Goal: Feedback & Contribution: Leave review/rating

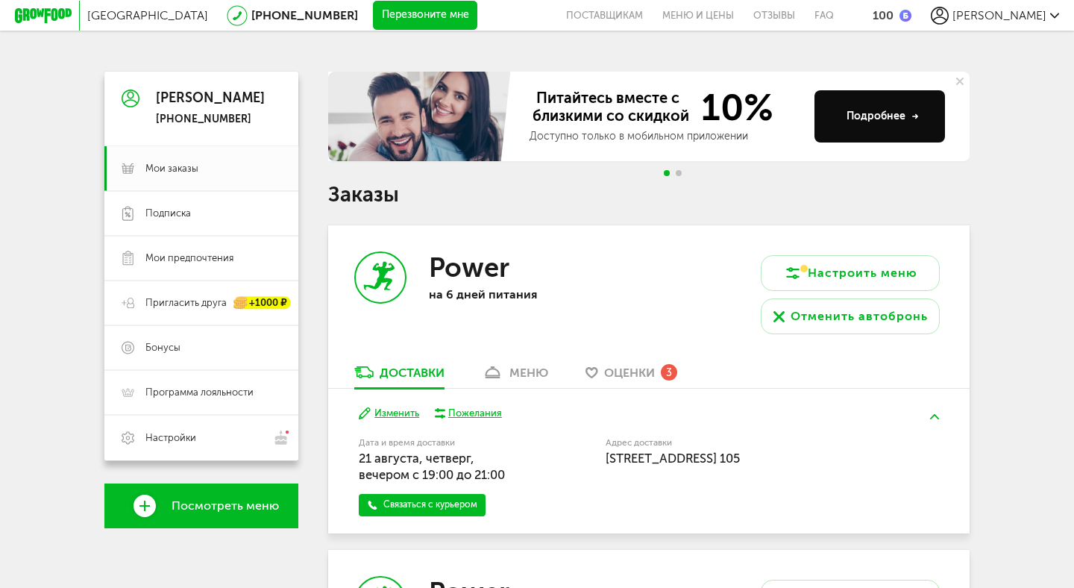
click at [637, 369] on span "Оценки" at bounding box center [629, 372] width 51 height 14
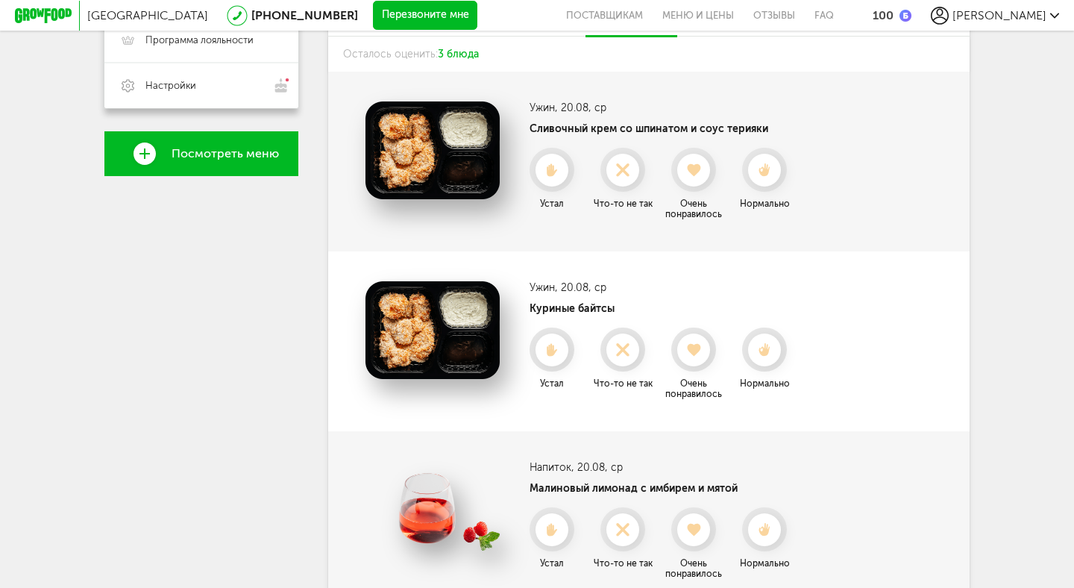
scroll to position [350, 0]
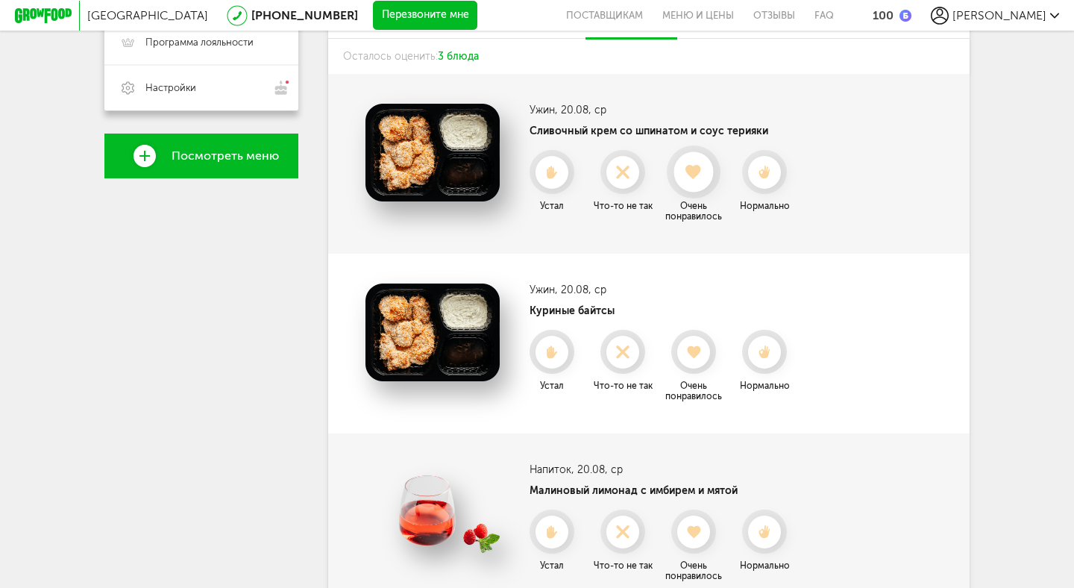
click at [693, 170] on use at bounding box center [694, 172] width 16 height 15
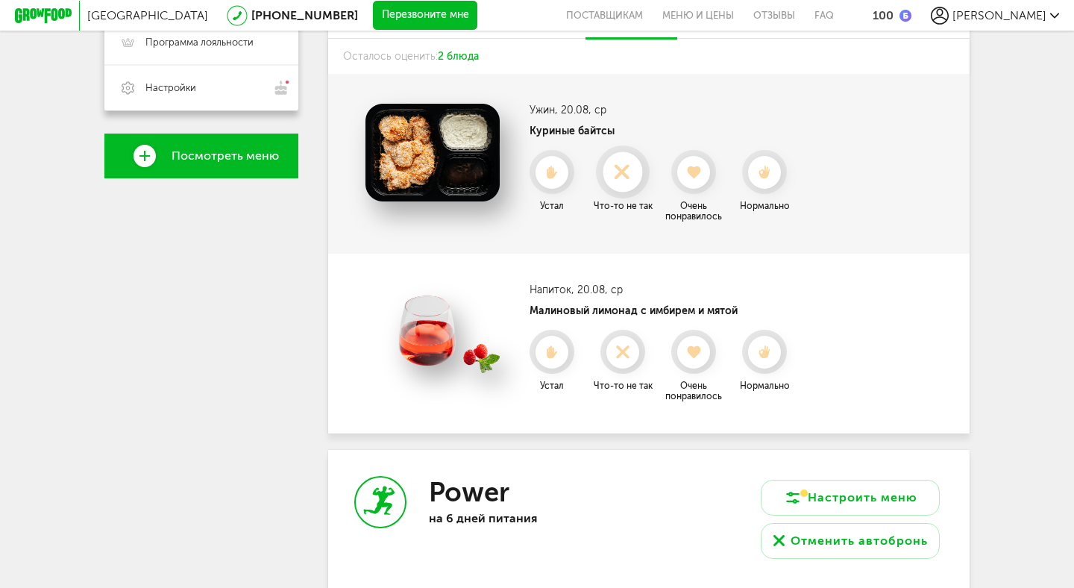
click at [622, 176] on icon at bounding box center [623, 172] width 40 height 16
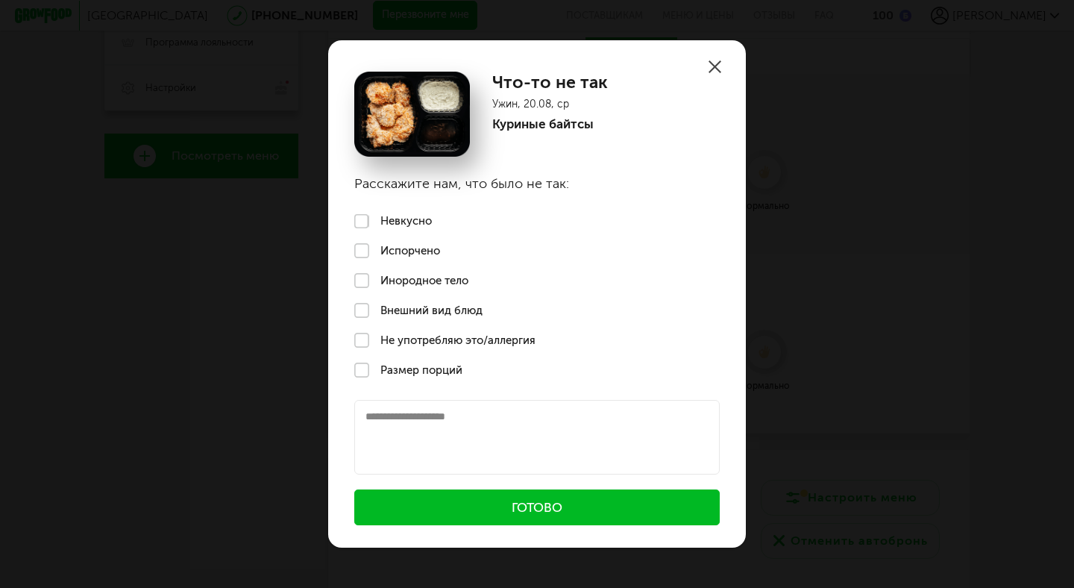
click at [411, 427] on textarea at bounding box center [536, 437] width 365 height 75
type textarea "**********"
click at [444, 511] on button "Готово" at bounding box center [536, 507] width 365 height 36
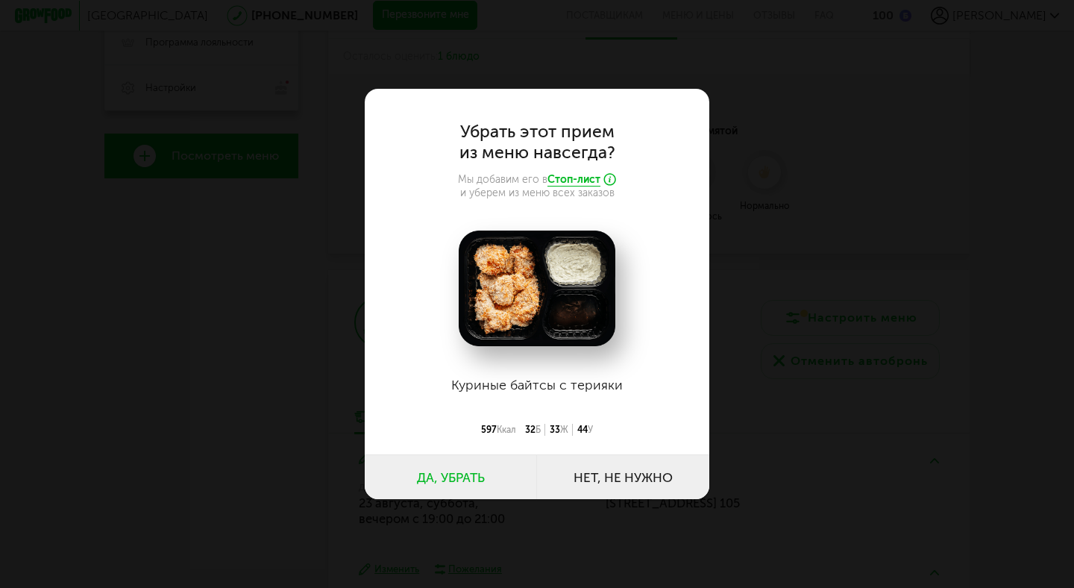
click at [614, 475] on button "Нет, не нужно" at bounding box center [623, 476] width 172 height 45
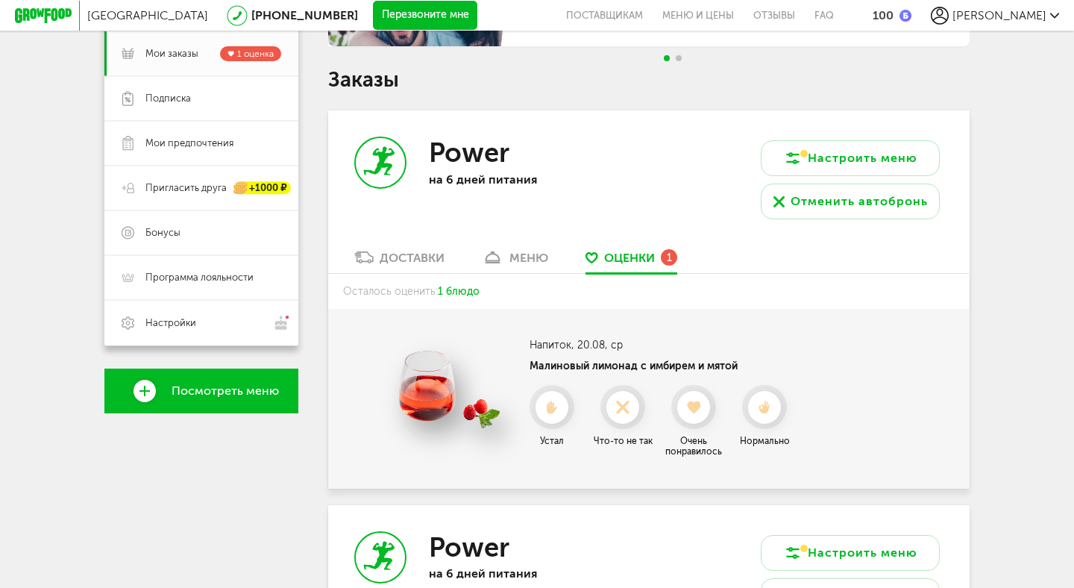
scroll to position [111, 0]
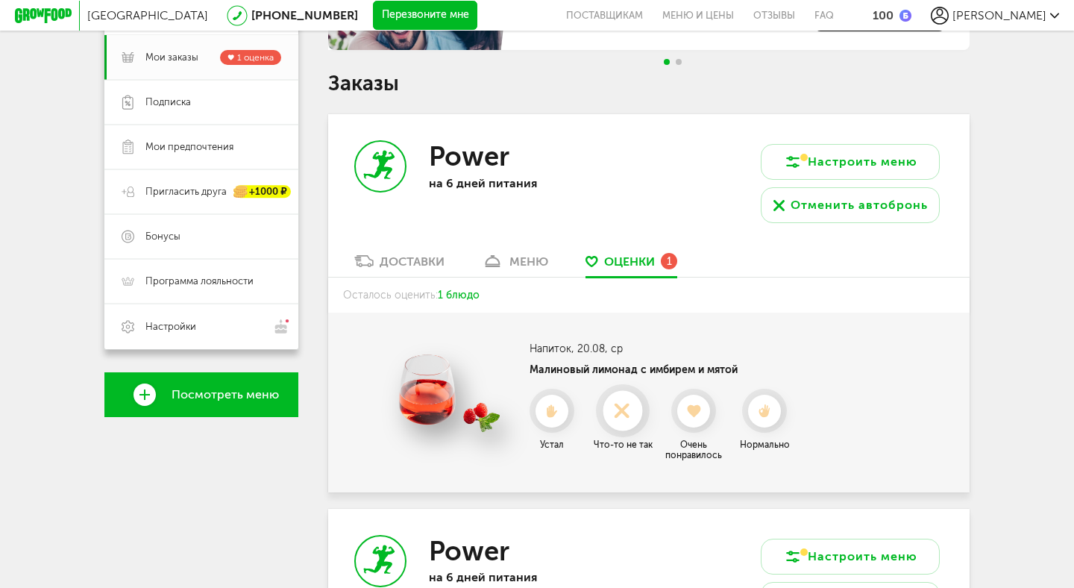
click at [614, 413] on icon at bounding box center [623, 411] width 40 height 16
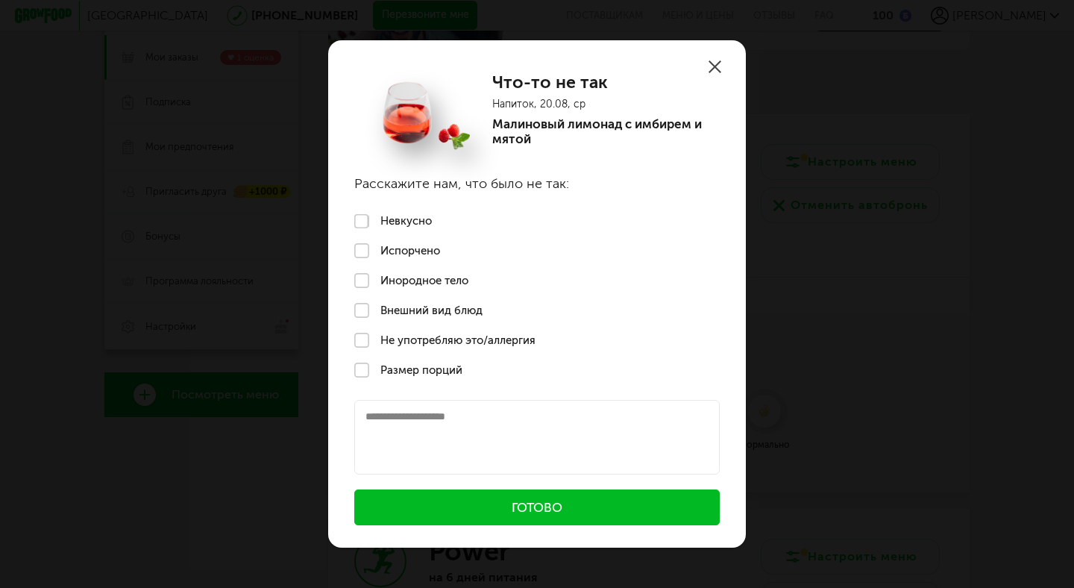
click at [458, 425] on textarea at bounding box center [536, 437] width 365 height 75
type textarea "**********"
click at [505, 512] on button "Готово" at bounding box center [536, 507] width 365 height 36
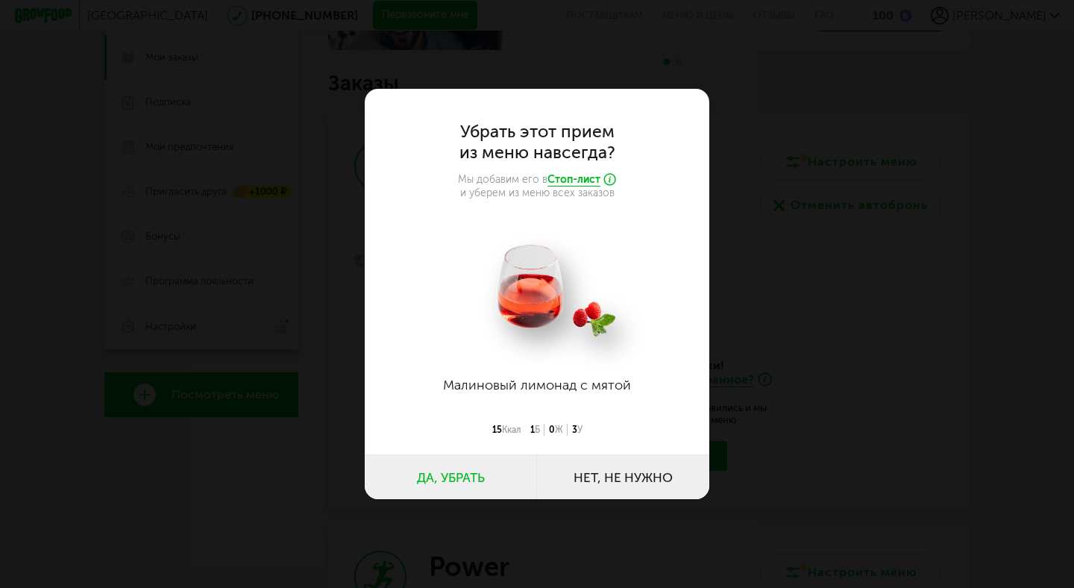
click at [464, 477] on button "Да, убрать" at bounding box center [451, 476] width 172 height 45
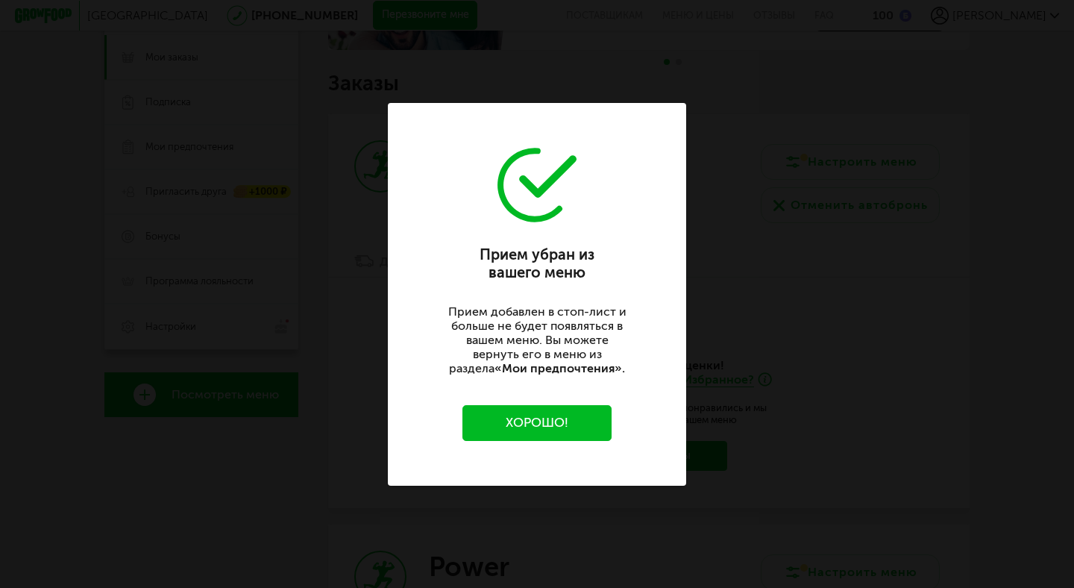
click at [570, 425] on button "Хорошо!" at bounding box center [536, 423] width 149 height 36
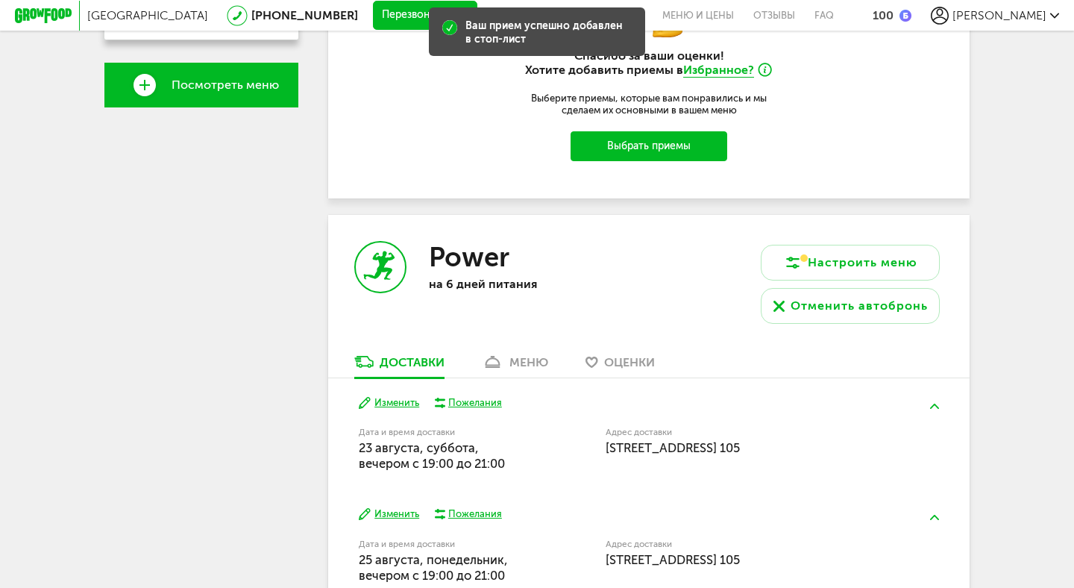
scroll to position [424, 0]
